Goal: Find specific page/section: Find specific page/section

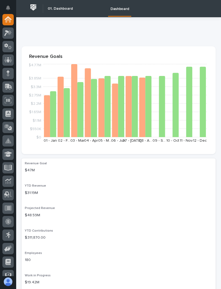
click at [8, 33] on icon at bounding box center [6, 33] width 5 height 6
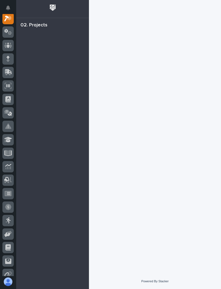
scroll to position [13, 0]
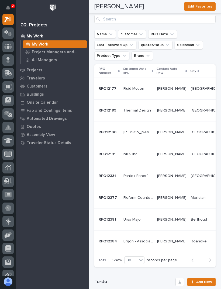
scroll to position [154, 0]
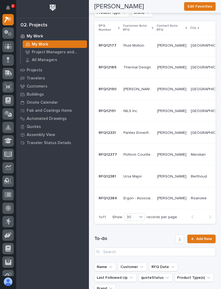
click at [189, 207] on td "Roanoke Roanoke" at bounding box center [209, 199] width 41 height 22
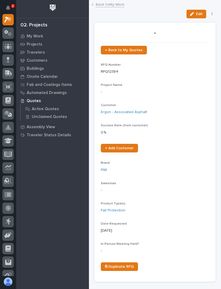
click at [116, 4] on link "Back to My Work" at bounding box center [110, 4] width 29 height 6
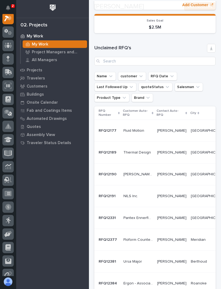
scroll to position [99, 0]
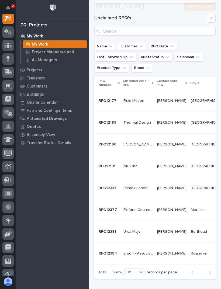
click at [191, 206] on div "Meridian Meridian" at bounding box center [209, 210] width 37 height 9
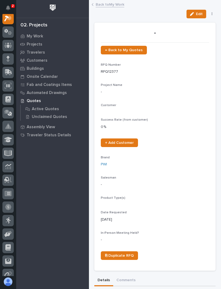
scroll to position [13, 0]
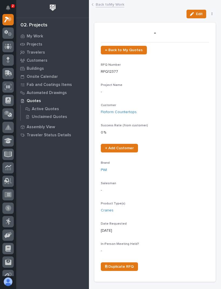
click at [102, 5] on link "Back to My Work" at bounding box center [110, 4] width 29 height 6
